Goal: Transaction & Acquisition: Purchase product/service

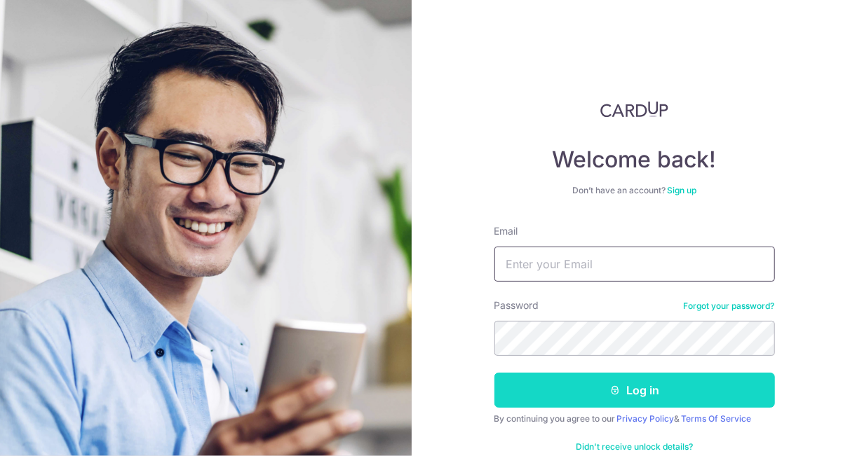
type input "[EMAIL_ADDRESS][DOMAIN_NAME]"
click at [627, 397] on button "Log in" at bounding box center [634, 390] width 280 height 35
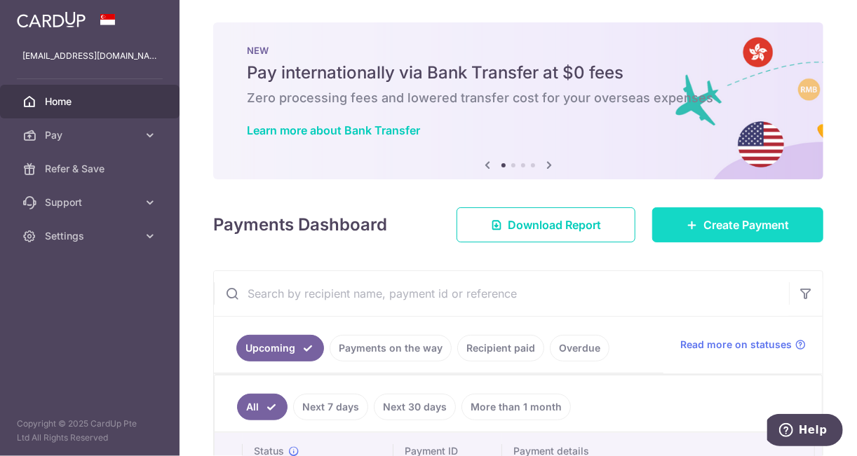
click at [739, 223] on span "Create Payment" at bounding box center [746, 225] width 86 height 17
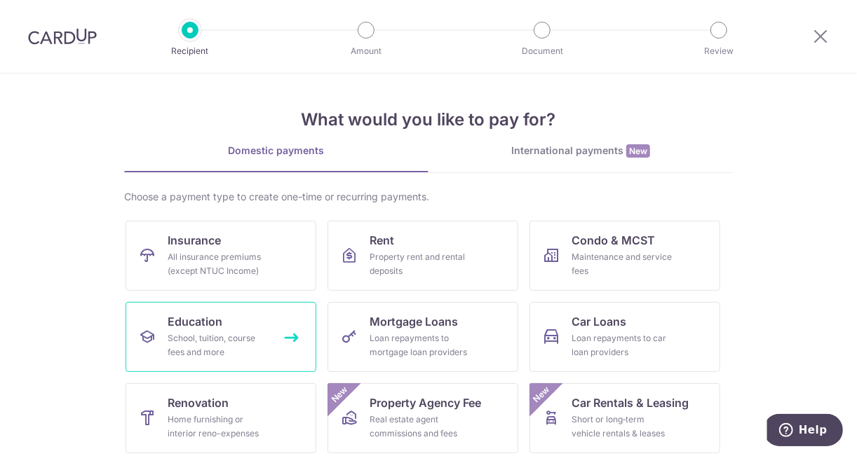
scroll to position [140, 0]
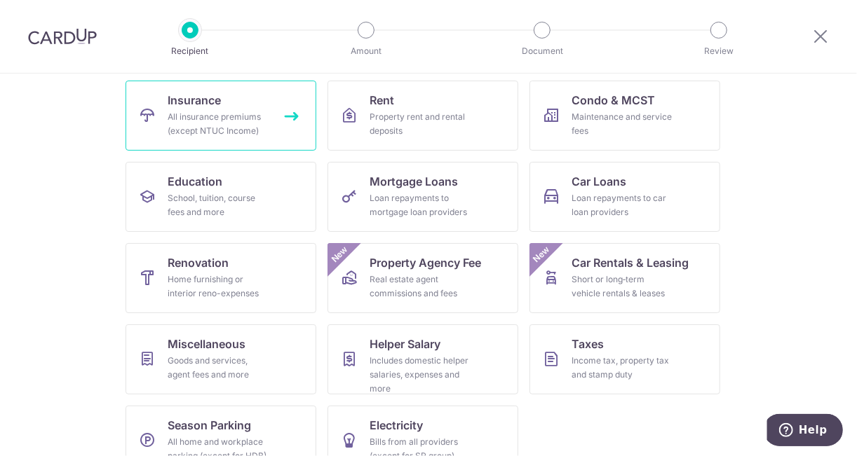
click at [238, 102] on link "Insurance All insurance premiums (except NTUC Income)" at bounding box center [220, 116] width 191 height 70
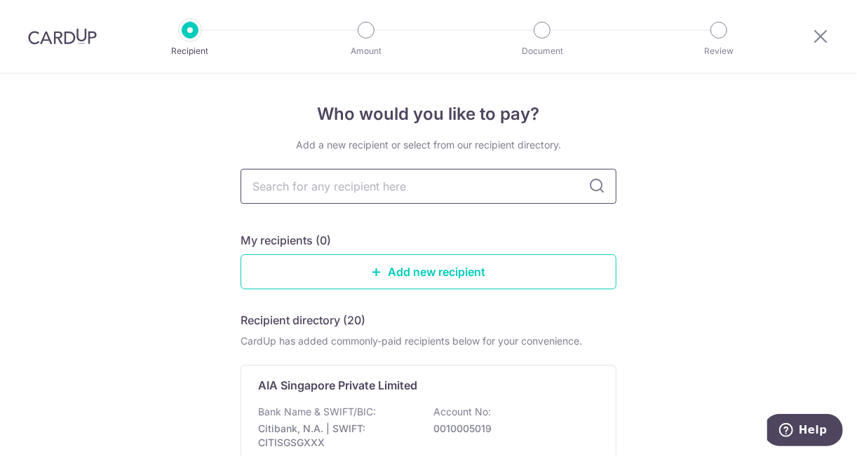
click at [331, 191] on input "text" at bounding box center [428, 186] width 376 height 35
type input "liberty"
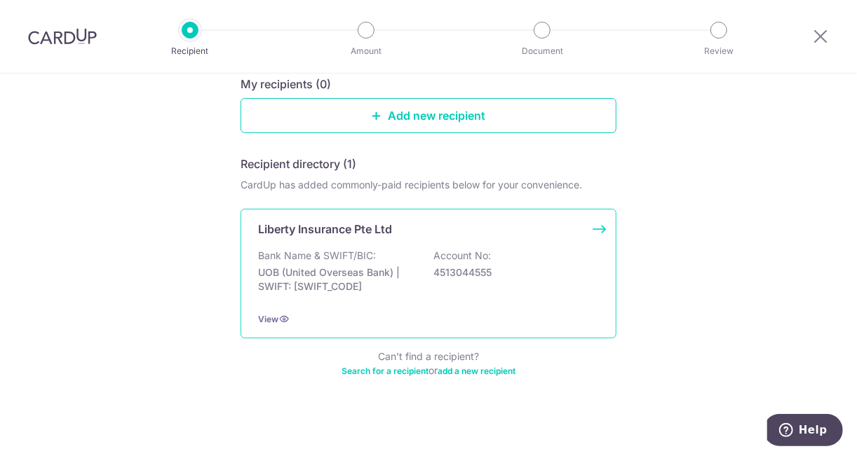
scroll to position [159, 0]
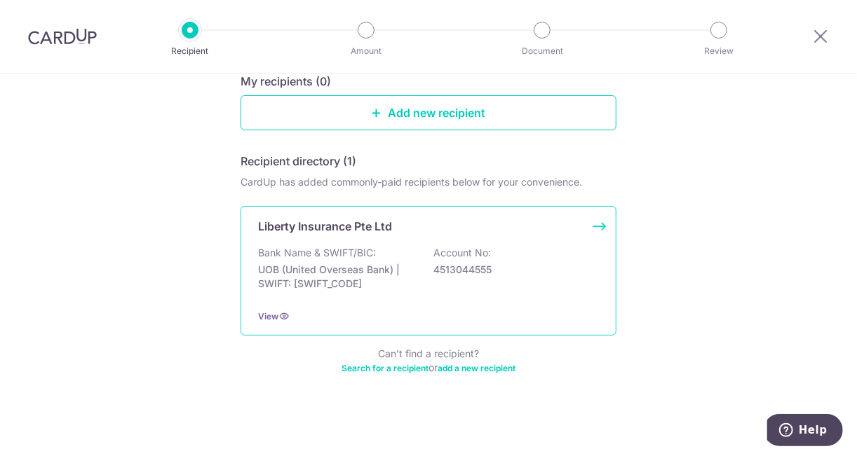
click at [379, 260] on div "Bank Name & SWIFT/BIC: UOB (United Overseas Bank) | SWIFT: [SWIFT_CODE] Account…" at bounding box center [428, 272] width 341 height 52
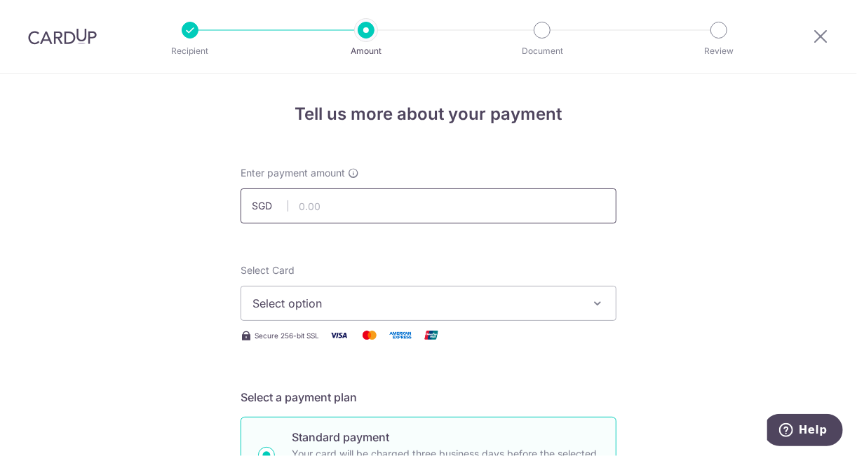
click at [385, 204] on input "text" at bounding box center [428, 206] width 376 height 35
type input "1,172.67"
click at [600, 306] on icon "button" at bounding box center [597, 304] width 14 height 14
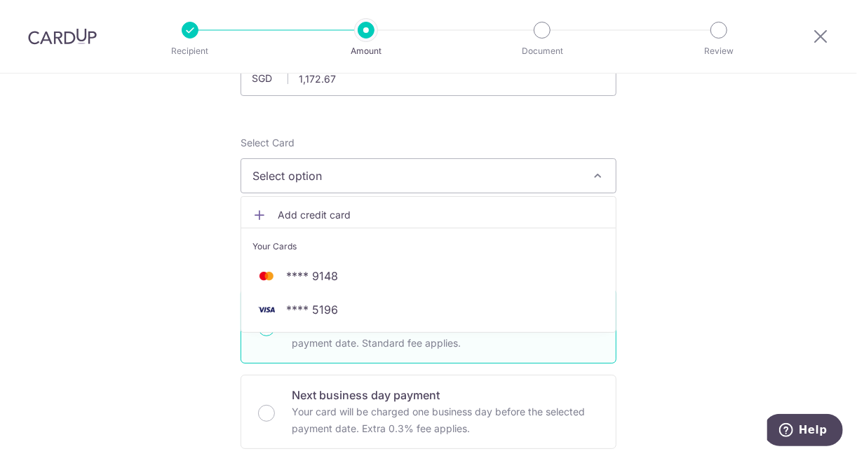
scroll to position [140, 0]
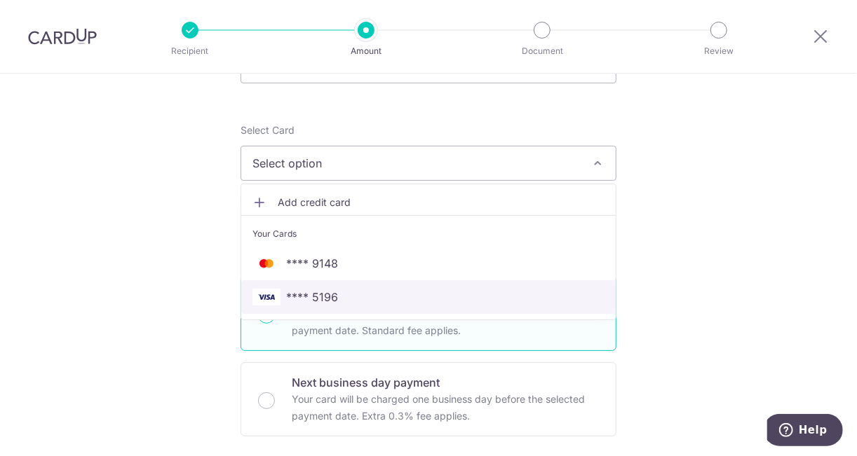
drag, startPoint x: 471, startPoint y: 305, endPoint x: 520, endPoint y: 289, distance: 51.7
click at [471, 305] on span "**** 5196" at bounding box center [428, 297] width 352 height 17
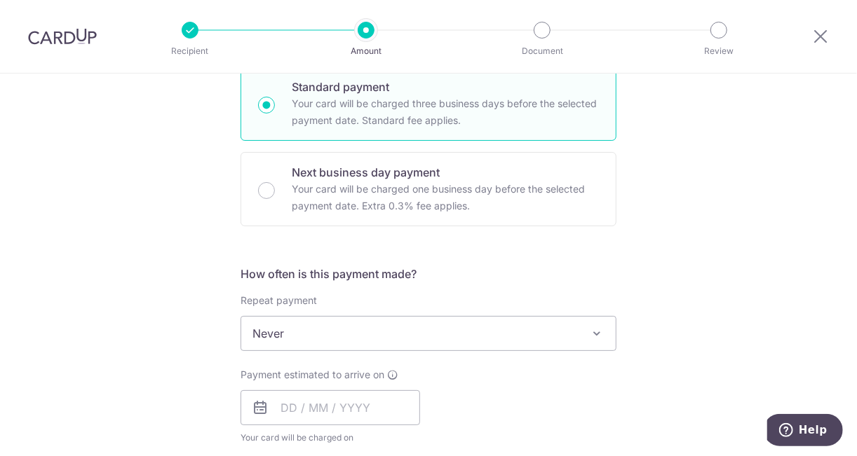
scroll to position [421, 0]
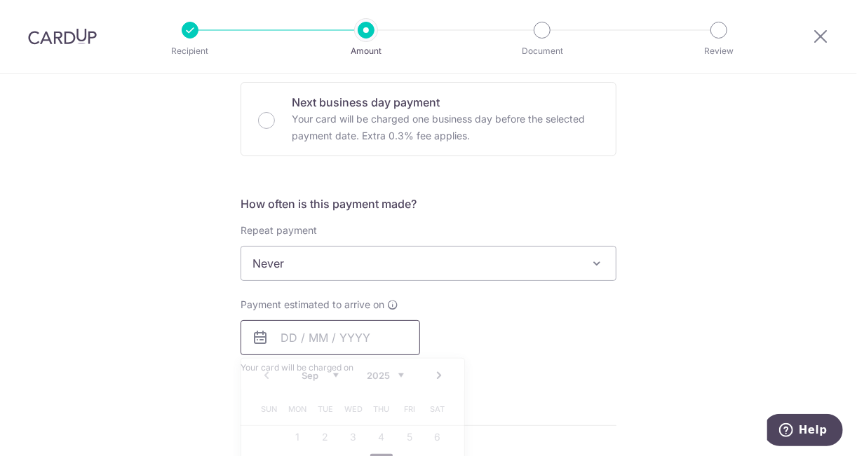
click at [373, 334] on input "text" at bounding box center [329, 337] width 179 height 35
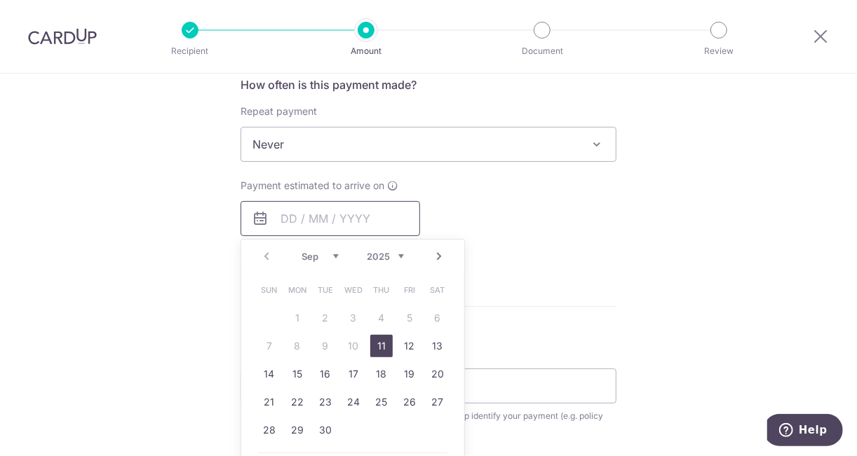
scroll to position [561, 0]
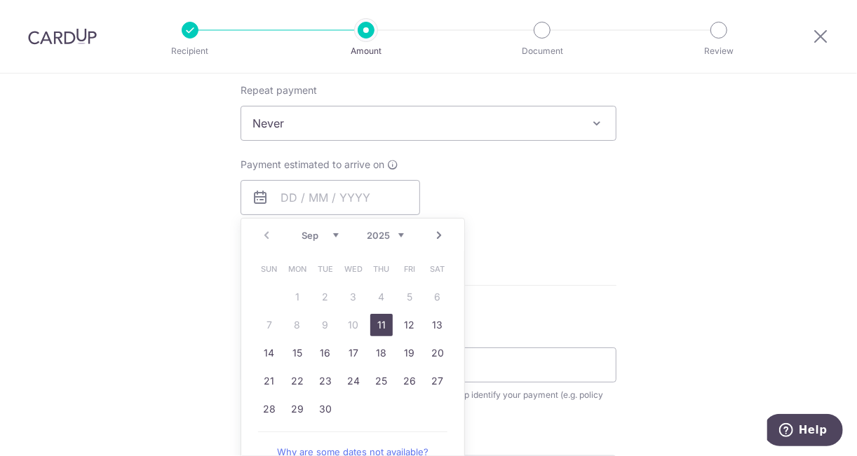
click at [381, 327] on link "11" at bounding box center [381, 325] width 22 height 22
type input "[DATE]"
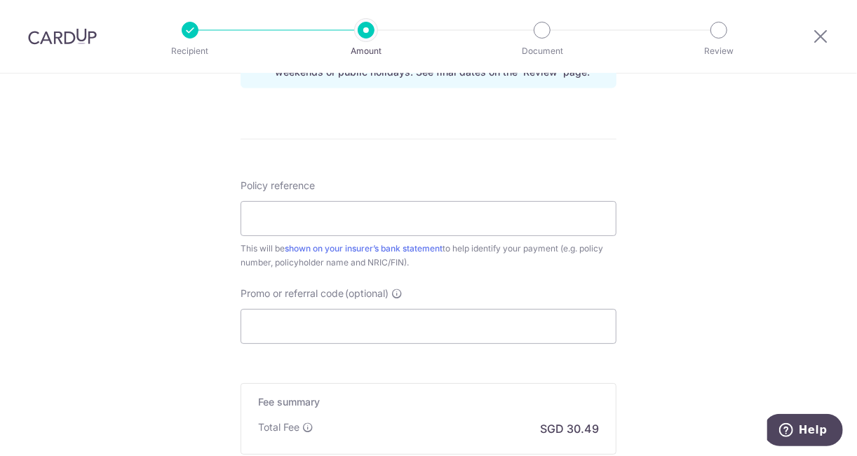
scroll to position [771, 0]
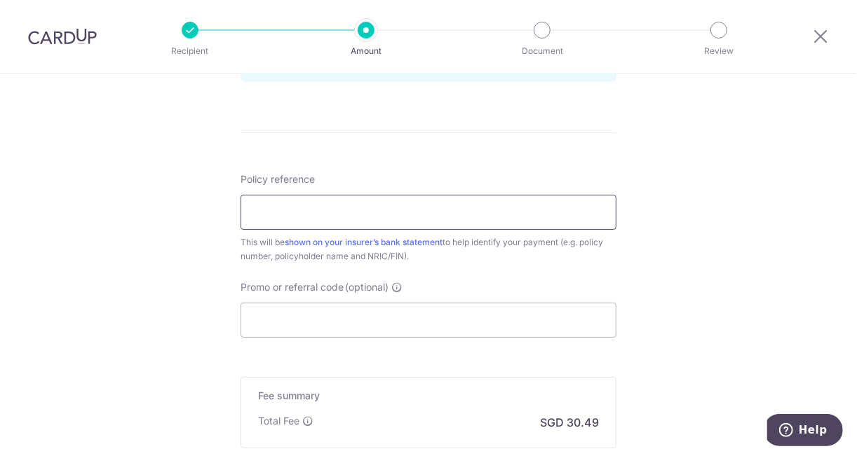
click at [446, 211] on input "Policy reference" at bounding box center [428, 212] width 376 height 35
drag, startPoint x: 446, startPoint y: 211, endPoint x: 710, endPoint y: 196, distance: 264.7
click at [386, 314] on input "Promo or referral code (optional)" at bounding box center [428, 320] width 376 height 35
paste input "OFF225"
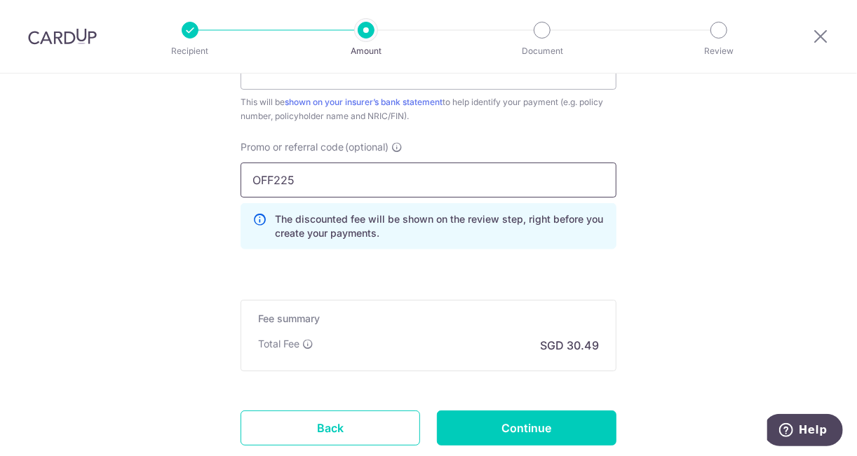
scroll to position [841, 0]
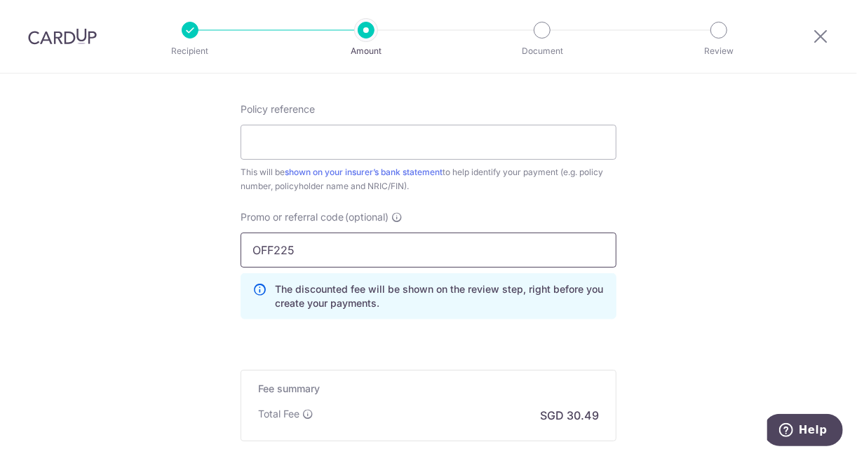
type input "OFF225"
click at [341, 140] on input "Policy reference" at bounding box center [428, 142] width 376 height 35
paste input "SI25V10538_SMV2606U_"
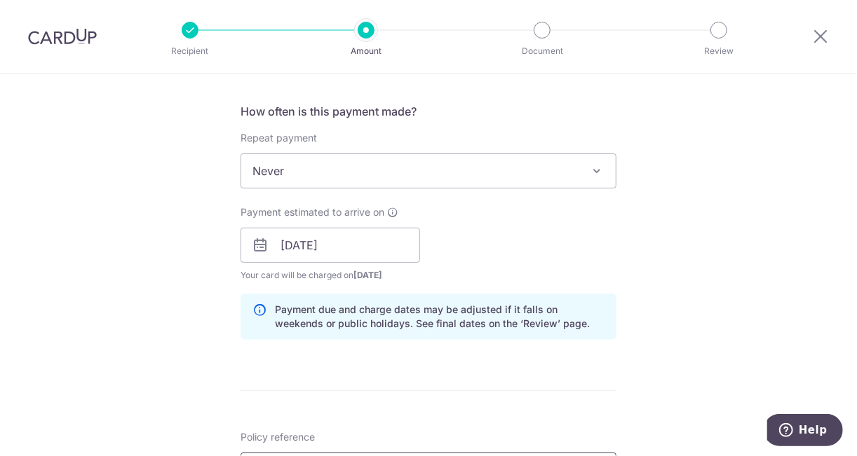
scroll to position [561, 0]
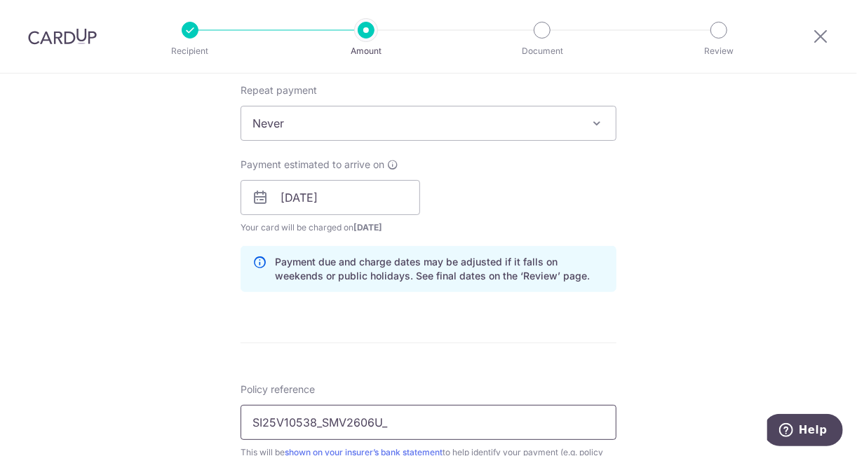
drag, startPoint x: 397, startPoint y: 428, endPoint x: 233, endPoint y: 435, distance: 164.2
click at [233, 435] on div "Tell us more about your payment Enter payment amount SGD 1,172.67 1172.67 Selec…" at bounding box center [428, 207] width 857 height 1389
type input "SI25V10538_SMV2606U_"
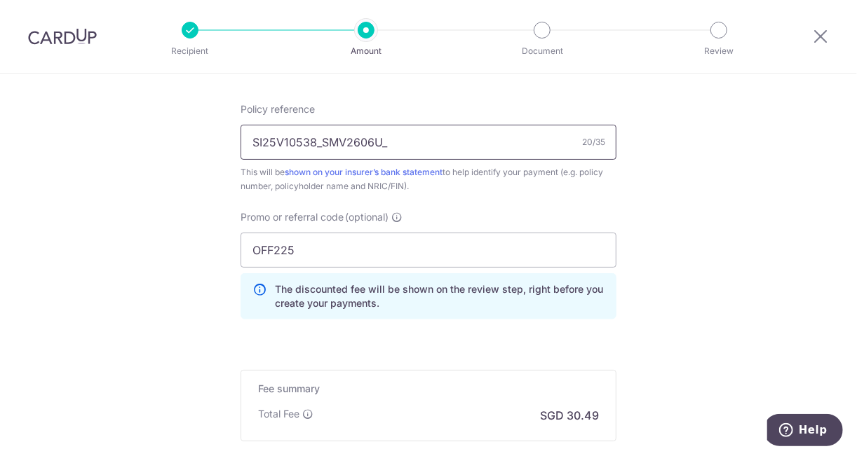
scroll to position [981, 0]
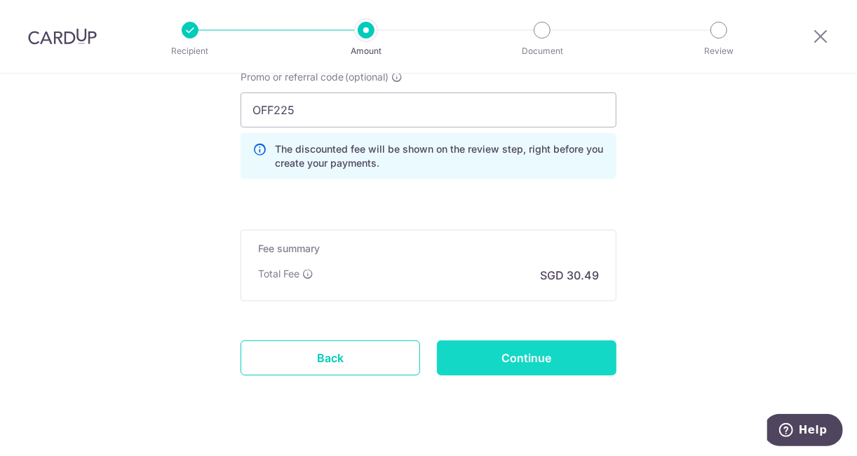
click at [550, 349] on input "Continue" at bounding box center [526, 358] width 179 height 35
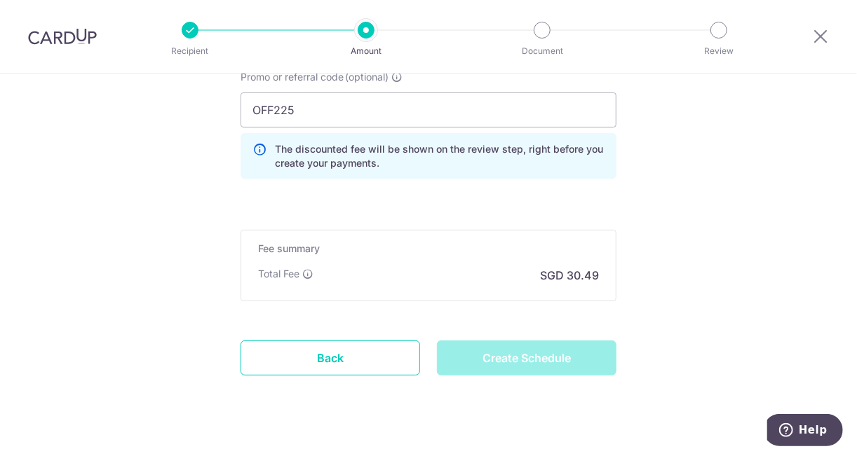
type input "Create Schedule"
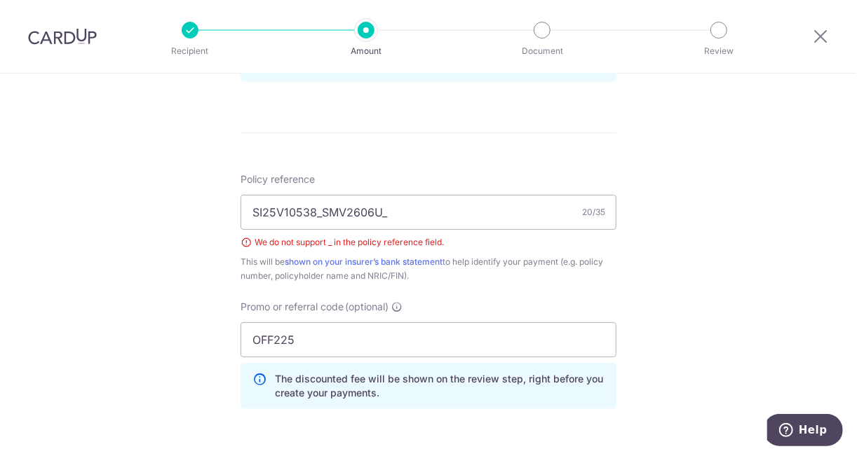
scroll to position [721, 0]
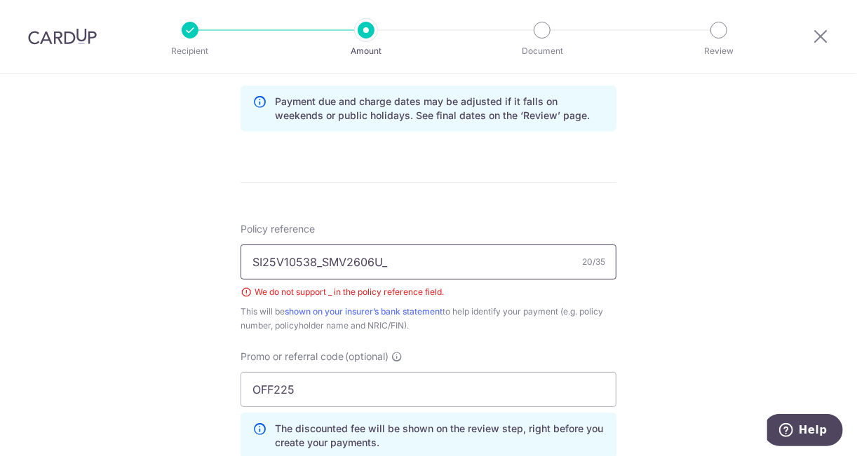
click at [318, 261] on input "SI25V10538_SMV2606U_" at bounding box center [428, 262] width 376 height 35
click at [391, 264] on input "SI25V10538 SMV2606U_" at bounding box center [428, 262] width 376 height 35
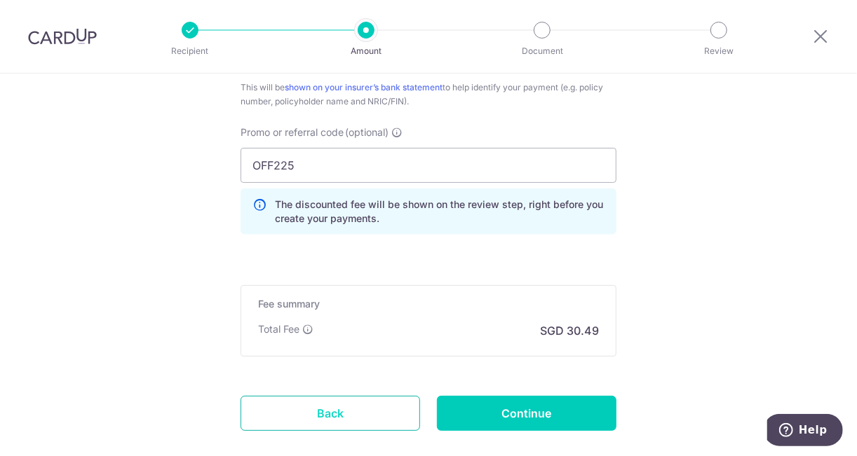
scroll to position [1024, 0]
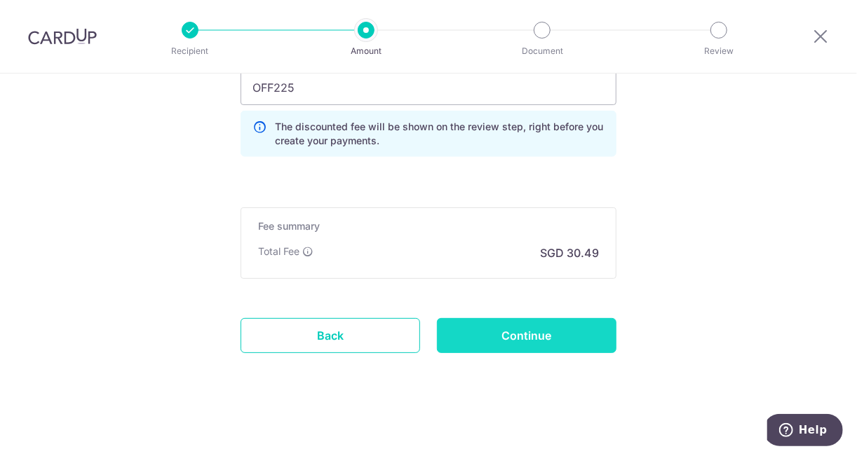
type input "SI25V10538 SMV2606U"
click at [503, 335] on input "Continue" at bounding box center [526, 335] width 179 height 35
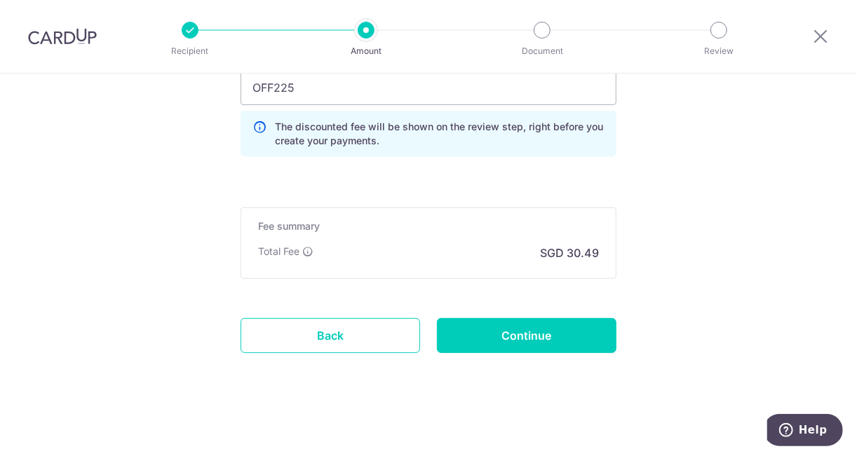
type input "Create Schedule"
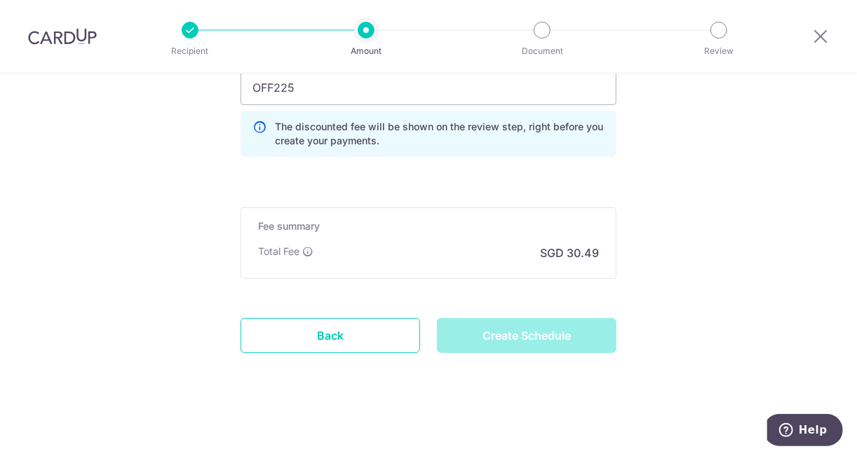
scroll to position [813, 0]
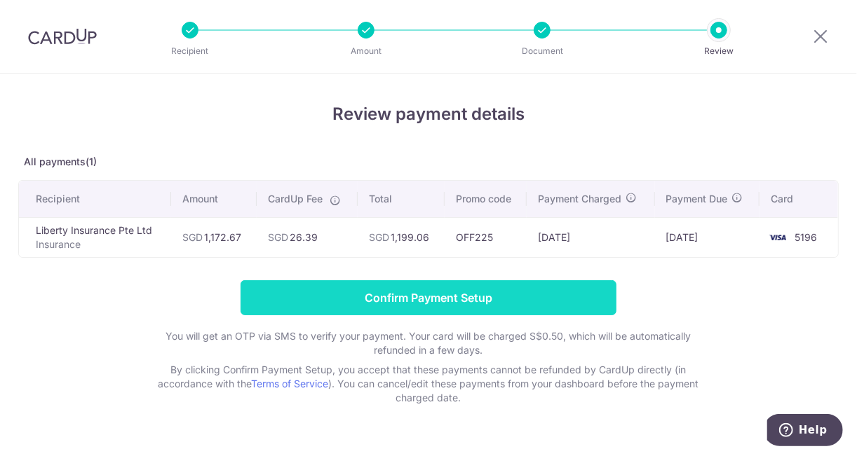
click at [526, 306] on input "Confirm Payment Setup" at bounding box center [428, 297] width 376 height 35
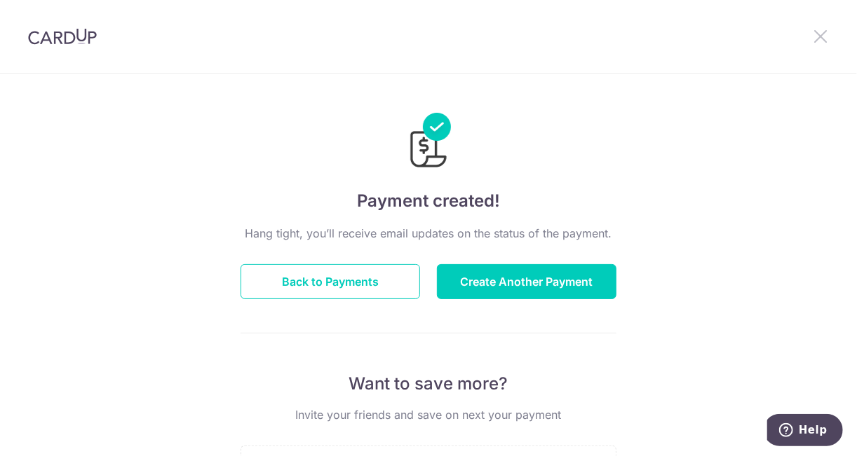
click at [822, 34] on icon at bounding box center [820, 36] width 17 height 18
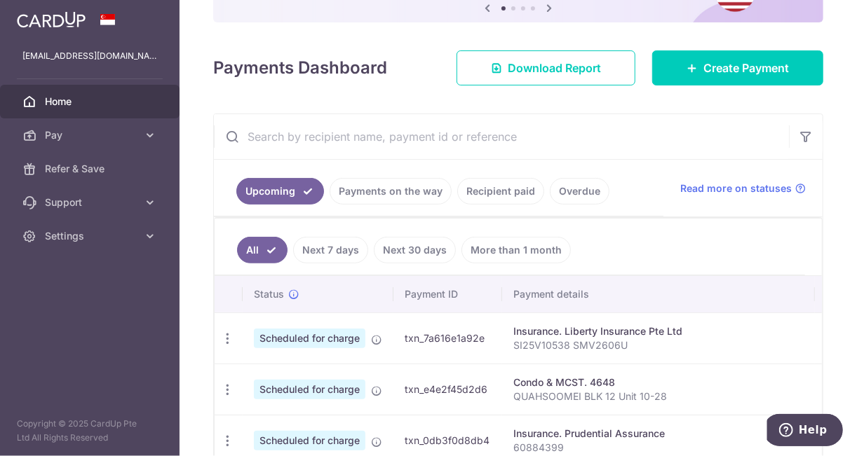
scroll to position [280, 0]
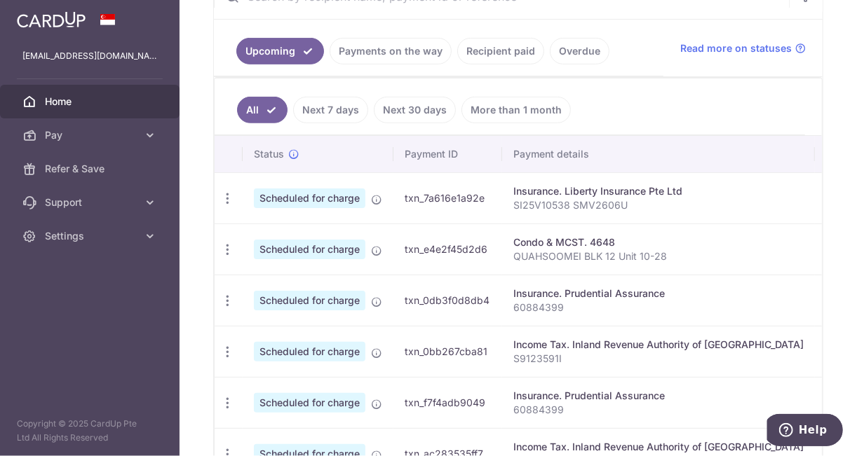
click at [721, 193] on div "Insurance. Liberty Insurance Pte Ltd" at bounding box center [658, 191] width 290 height 14
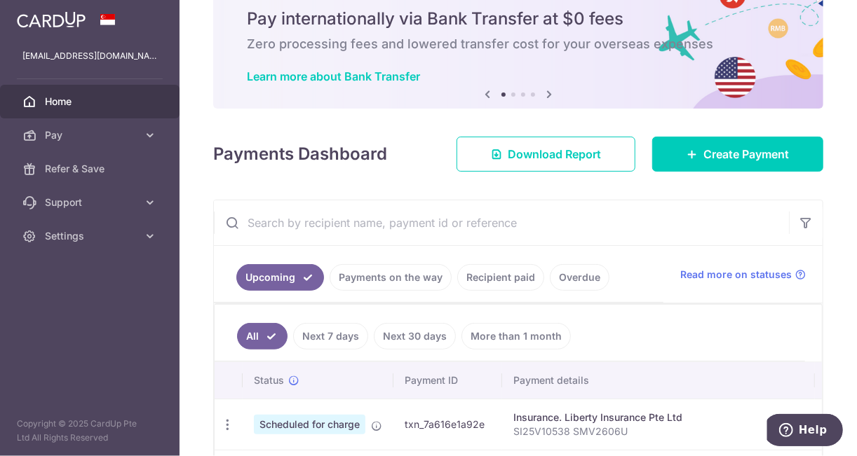
scroll to position [0, 0]
